Goal: Find specific page/section: Find specific page/section

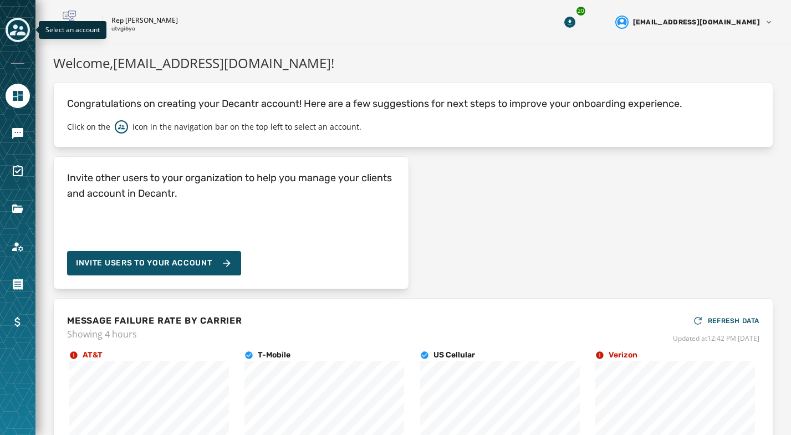
click at [19, 22] on icon "Toggle account select drawer" at bounding box center [18, 30] width 16 height 16
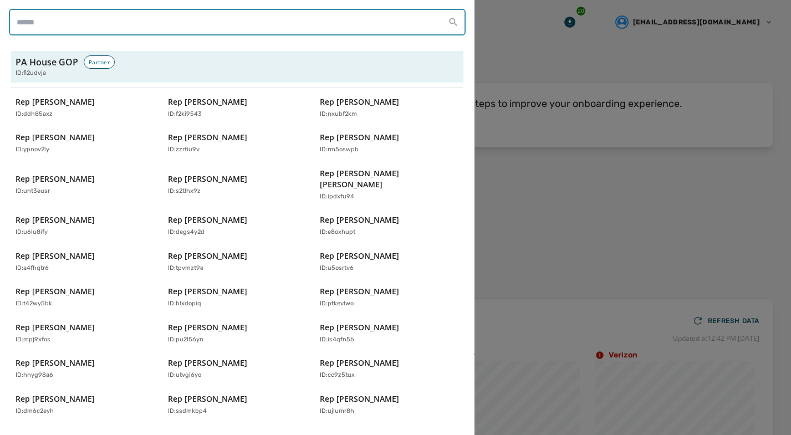
click at [19, 22] on input "search" at bounding box center [237, 22] width 457 height 27
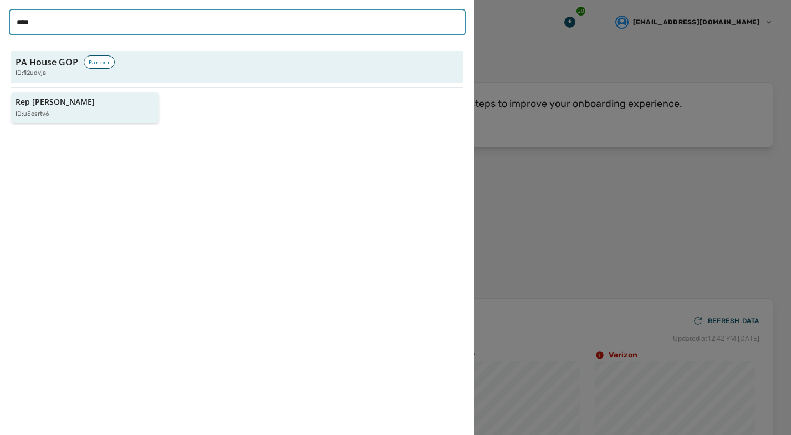
type input "****"
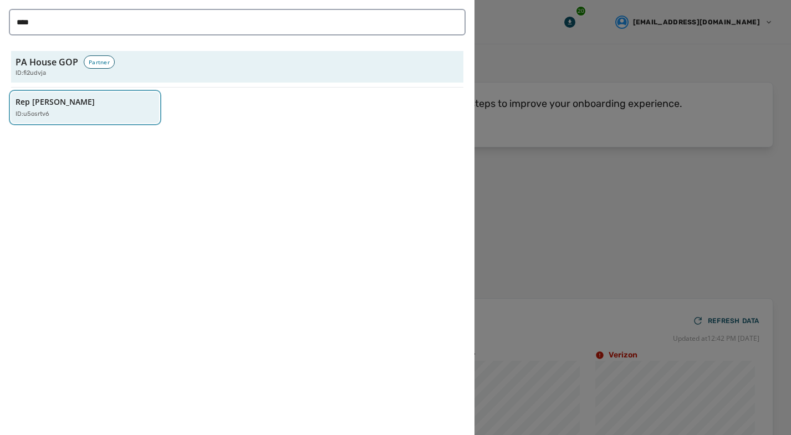
click at [62, 101] on p "Rep [PERSON_NAME]" at bounding box center [55, 101] width 79 height 11
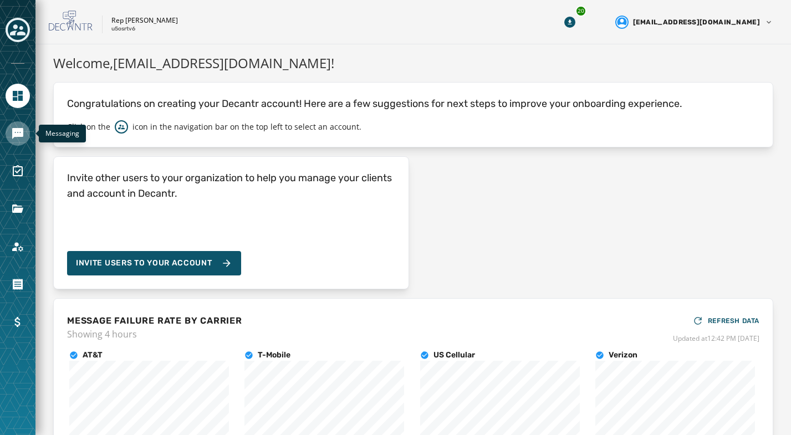
click at [23, 135] on icon "Navigate to Messaging" at bounding box center [17, 133] width 13 height 13
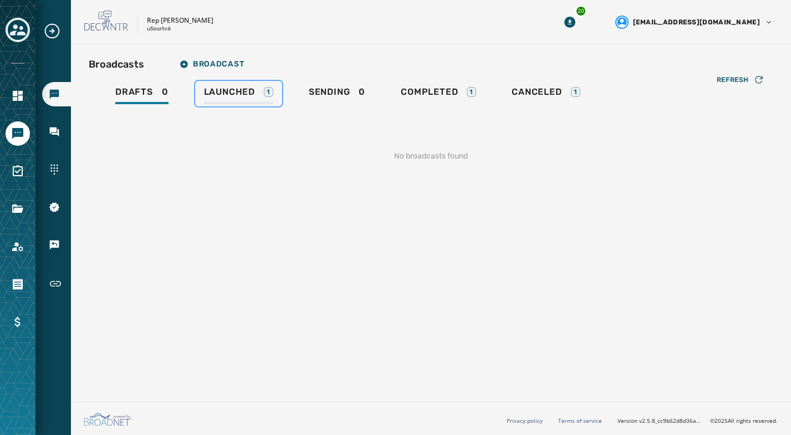
click at [252, 95] on span "Launched" at bounding box center [229, 91] width 51 height 11
